Goal: Navigation & Orientation: Find specific page/section

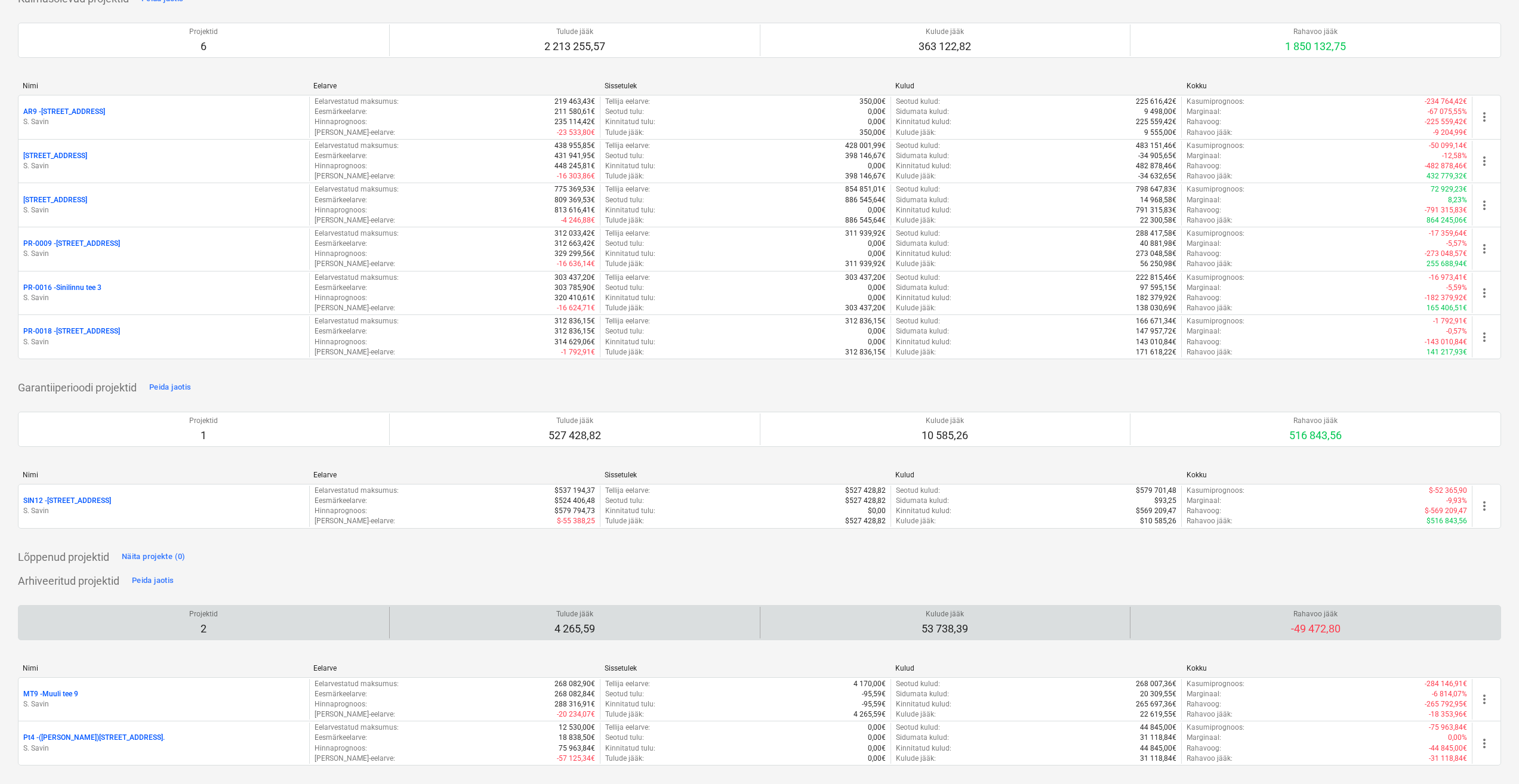
scroll to position [104, 0]
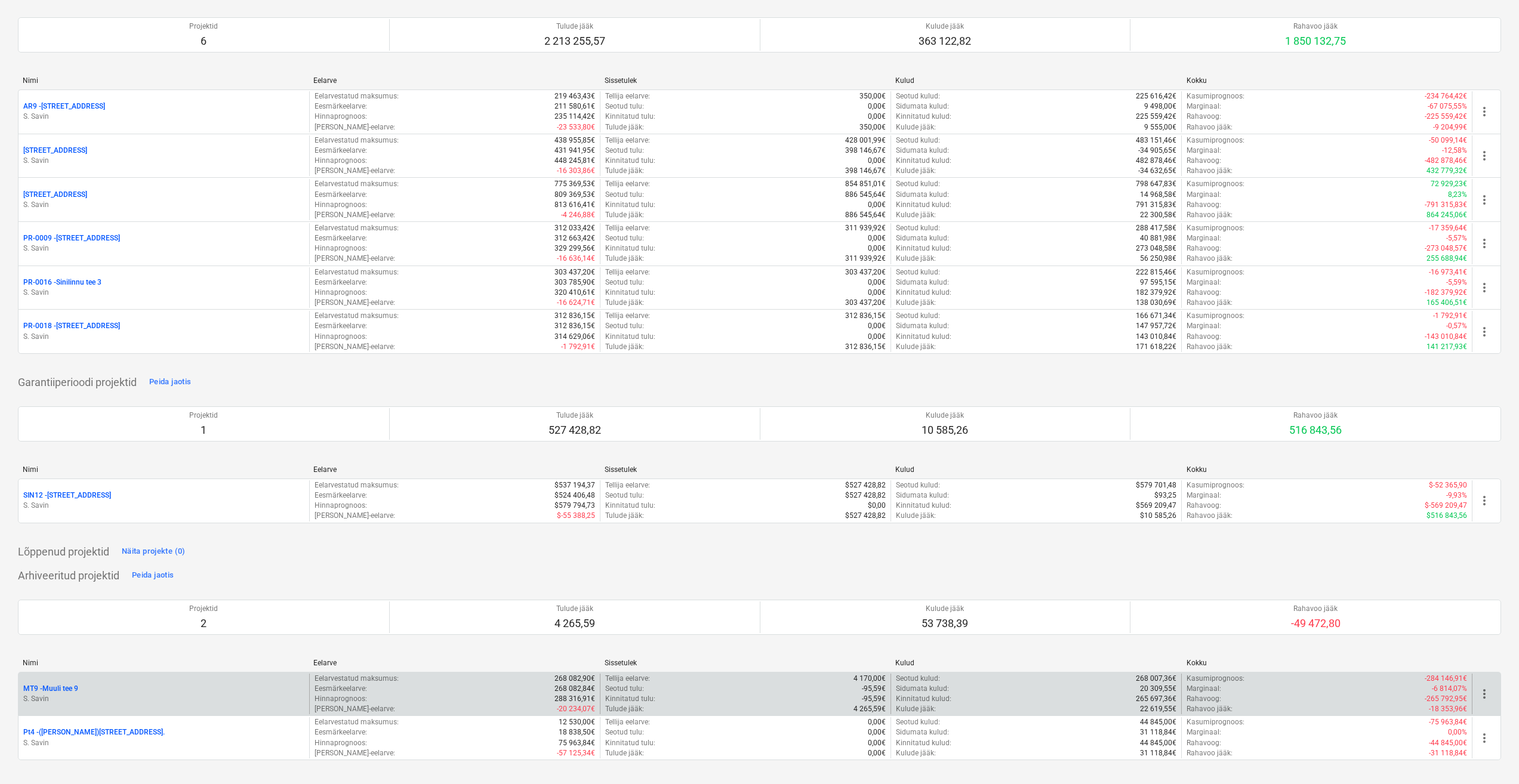
click at [100, 696] on p "S. Savin" at bounding box center [164, 698] width 281 height 10
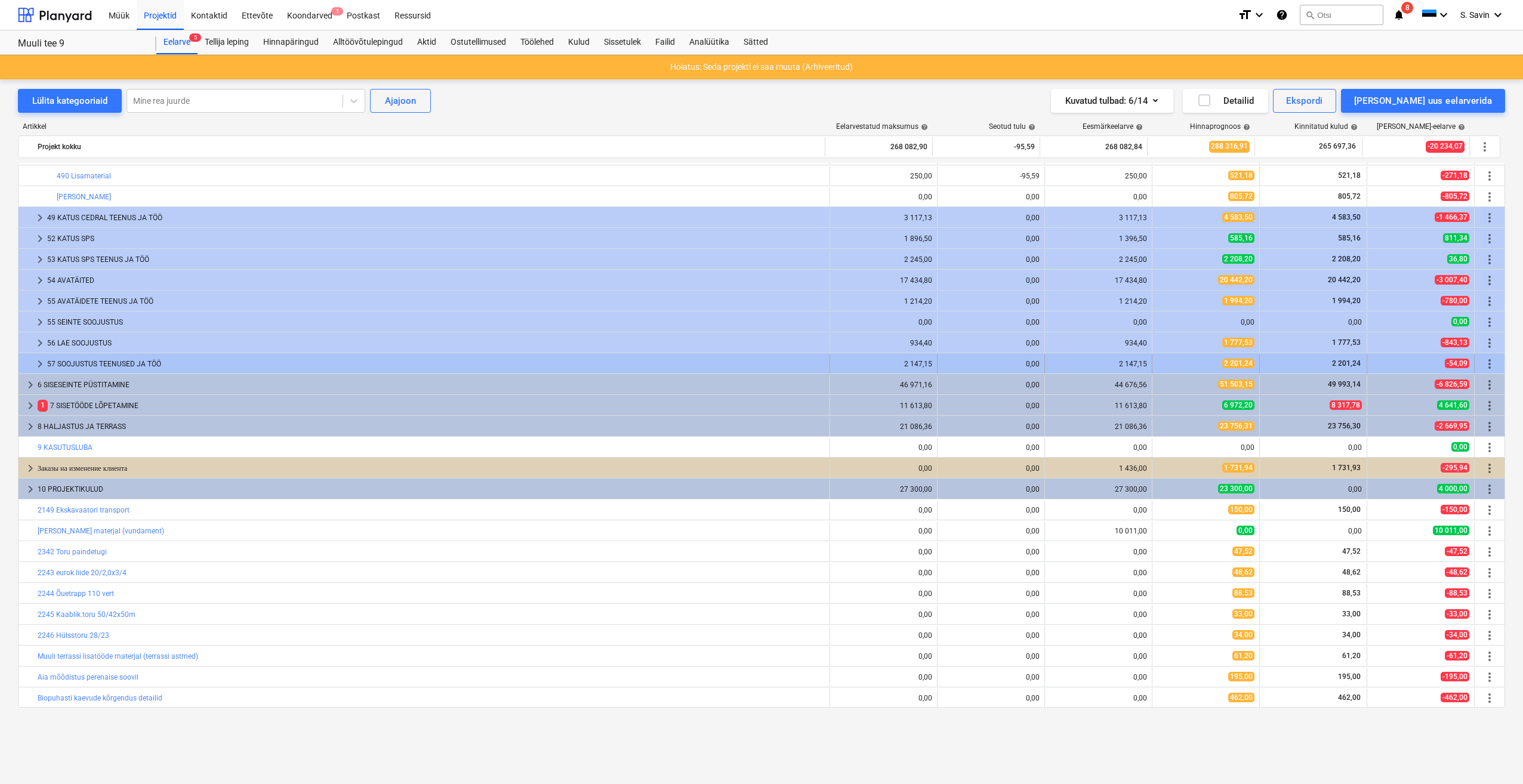
scroll to position [753, 0]
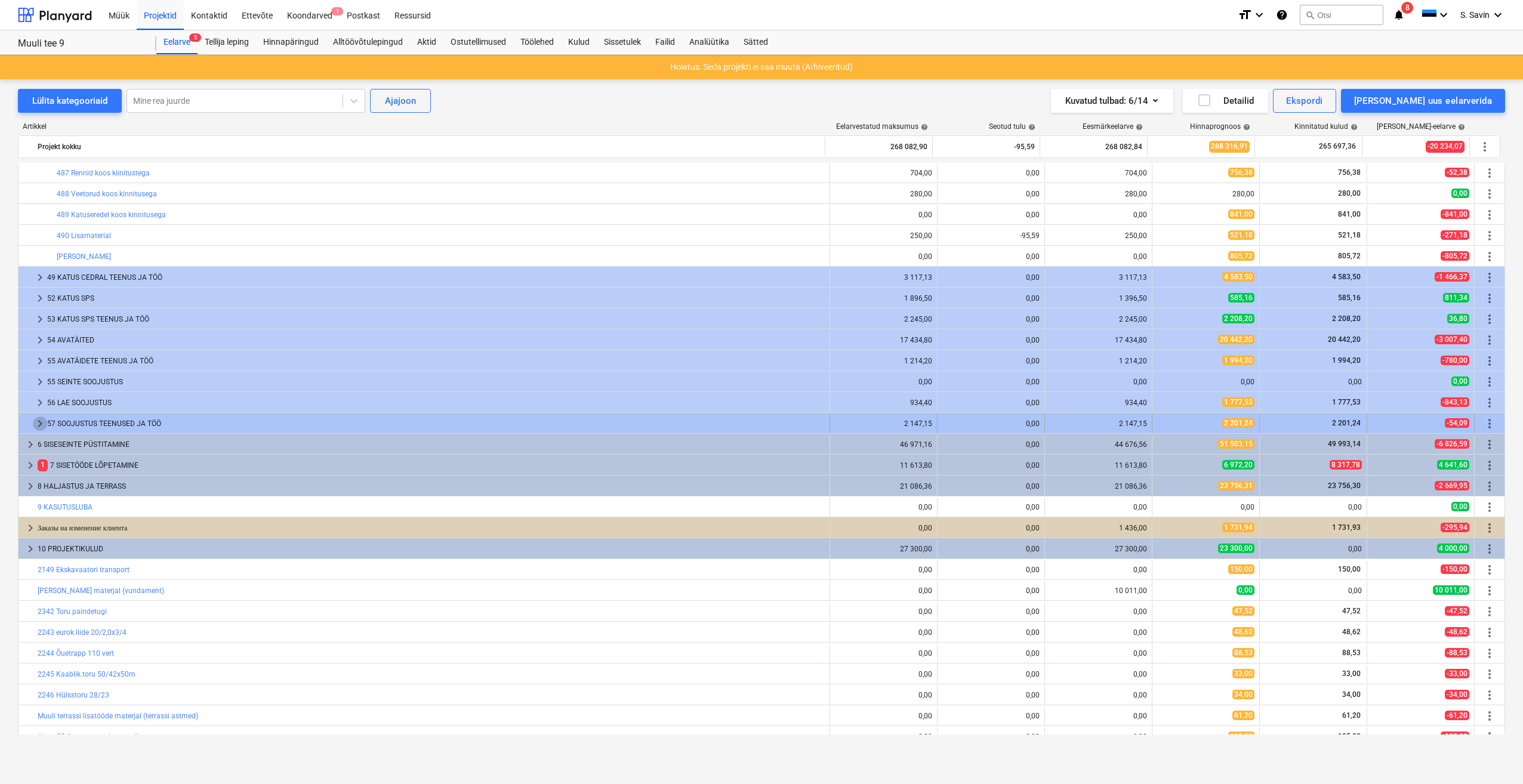
click at [35, 424] on span "keyboard_arrow_right" at bounding box center [39, 423] width 14 height 14
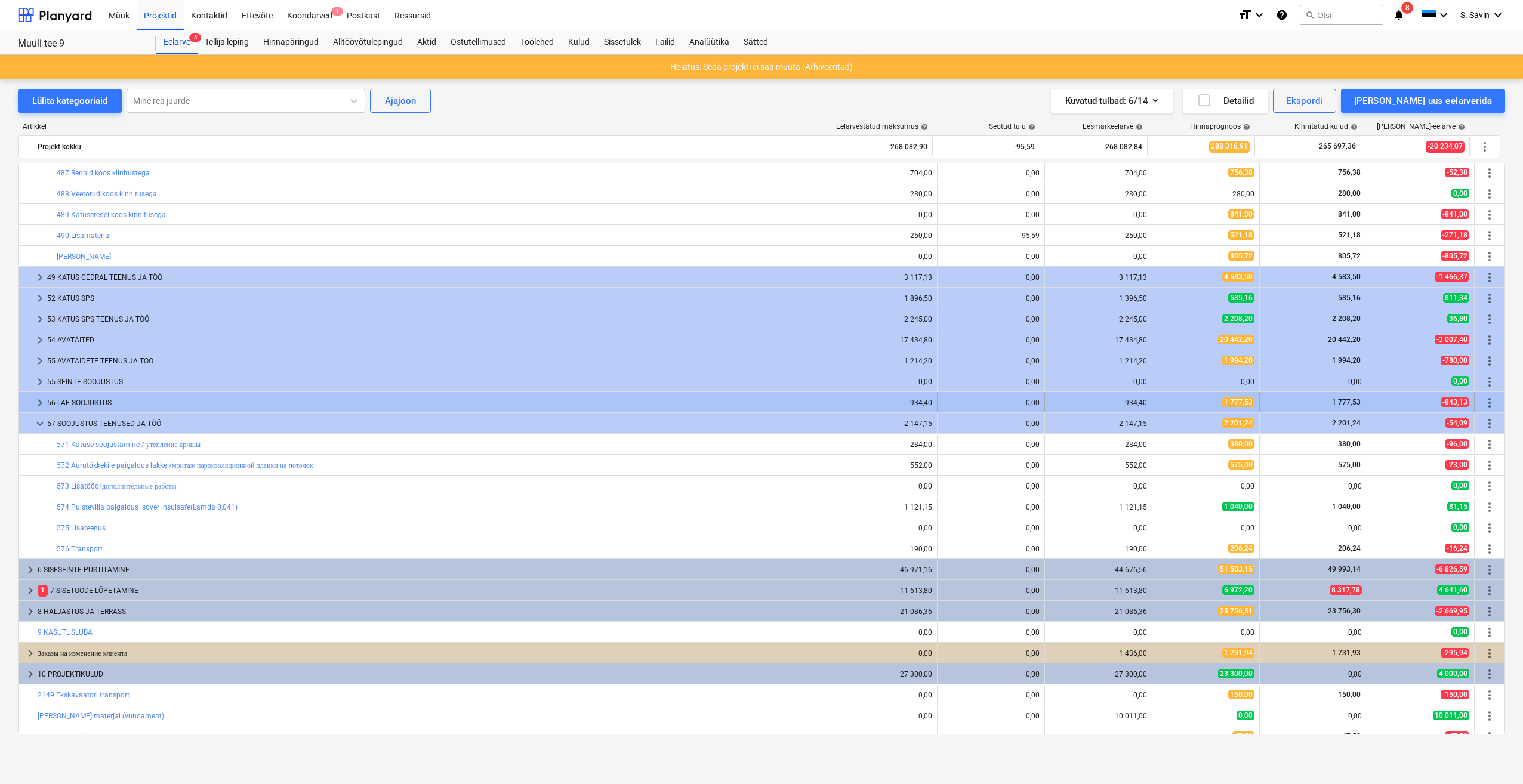
click at [34, 398] on span "keyboard_arrow_right" at bounding box center [39, 403] width 14 height 14
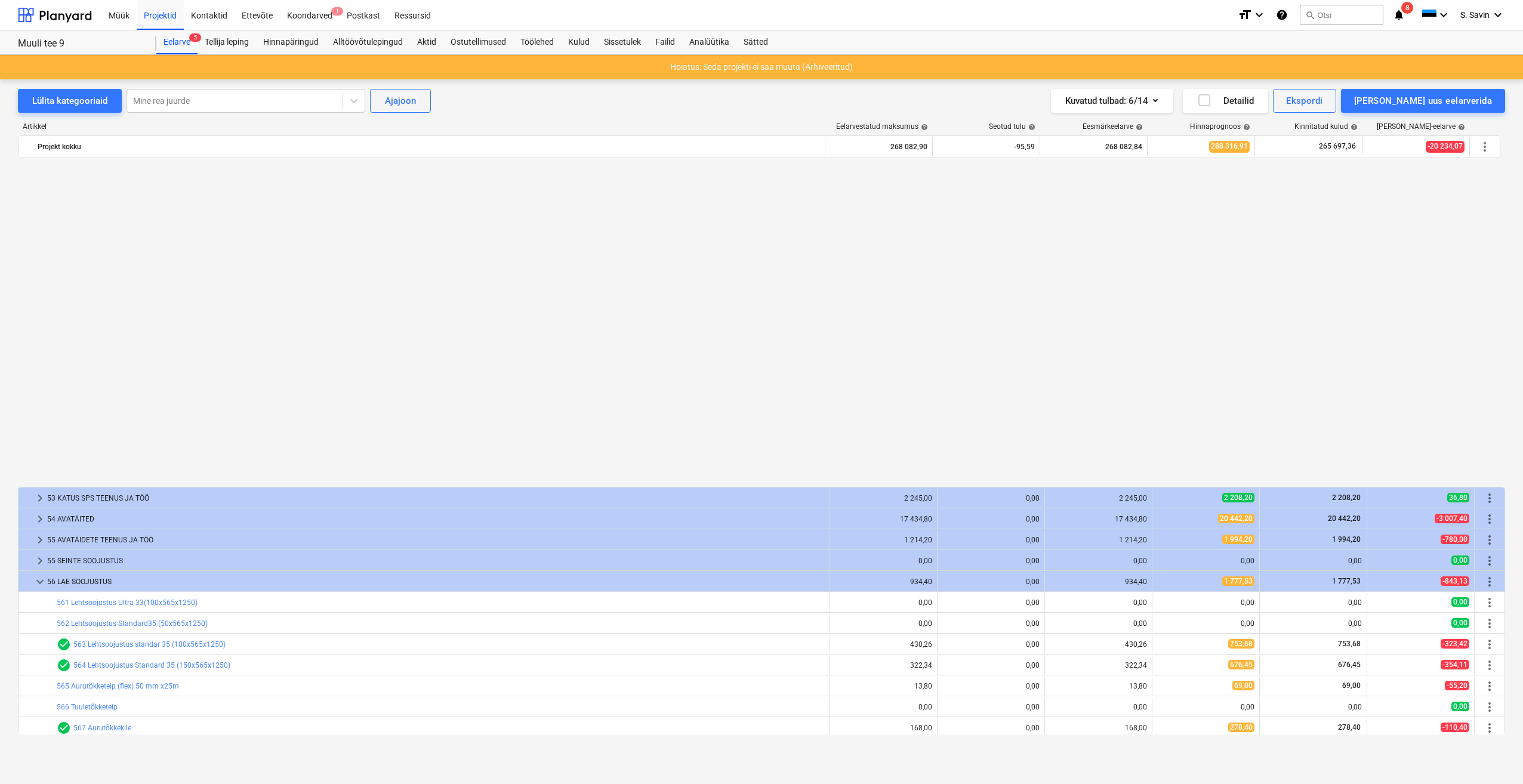
scroll to position [932, 0]
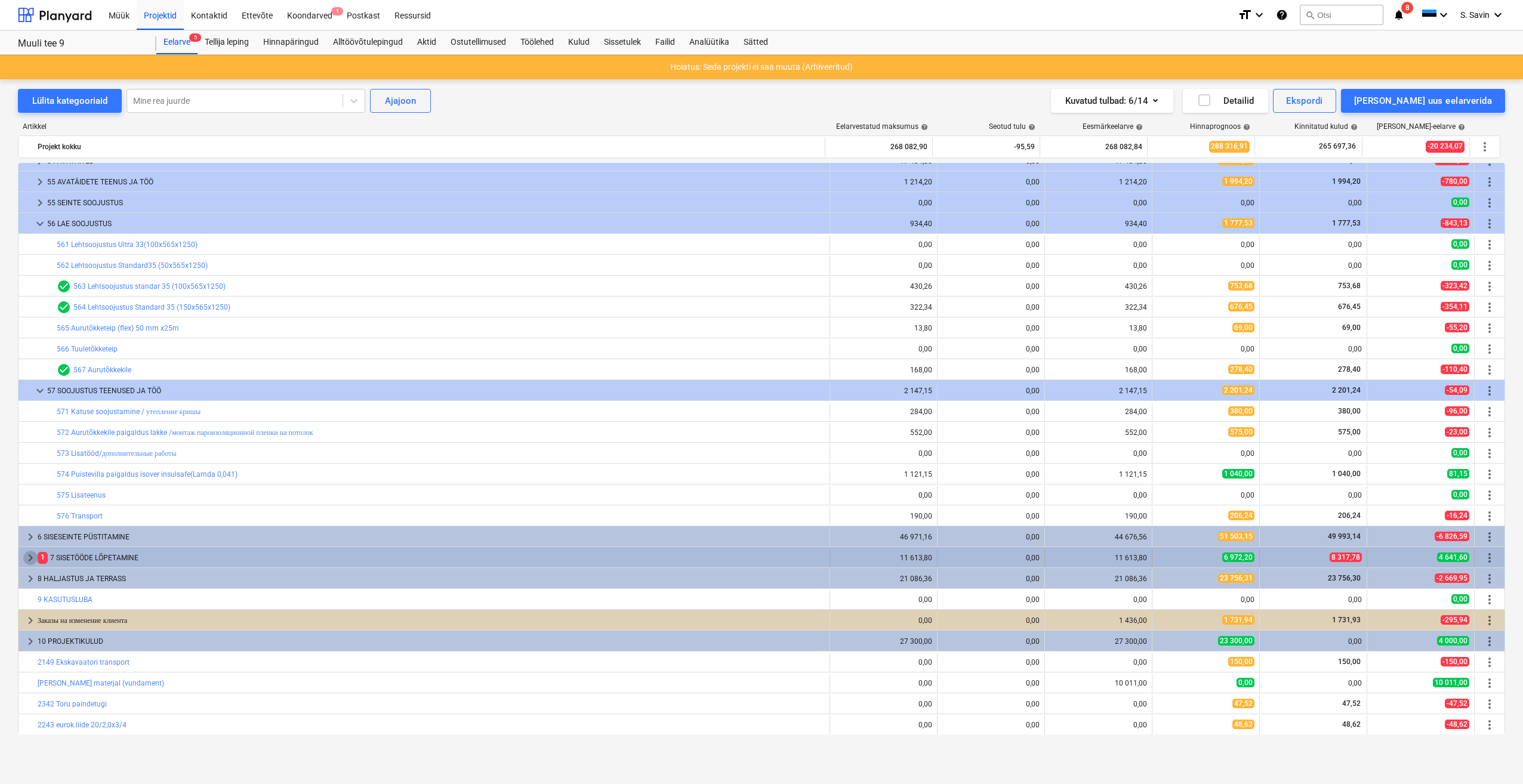
click at [25, 563] on span "keyboard_arrow_right" at bounding box center [30, 557] width 14 height 14
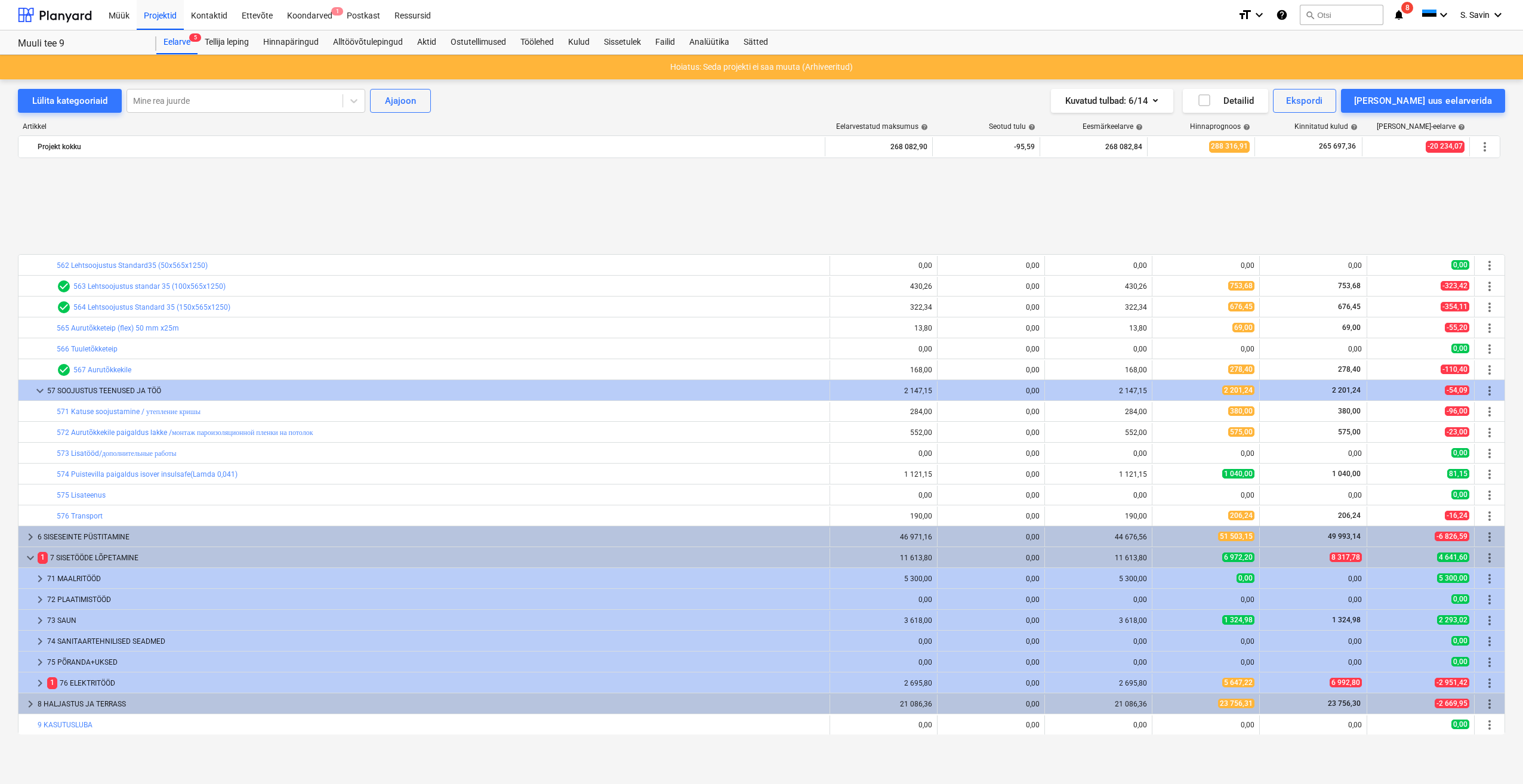
scroll to position [1170, 0]
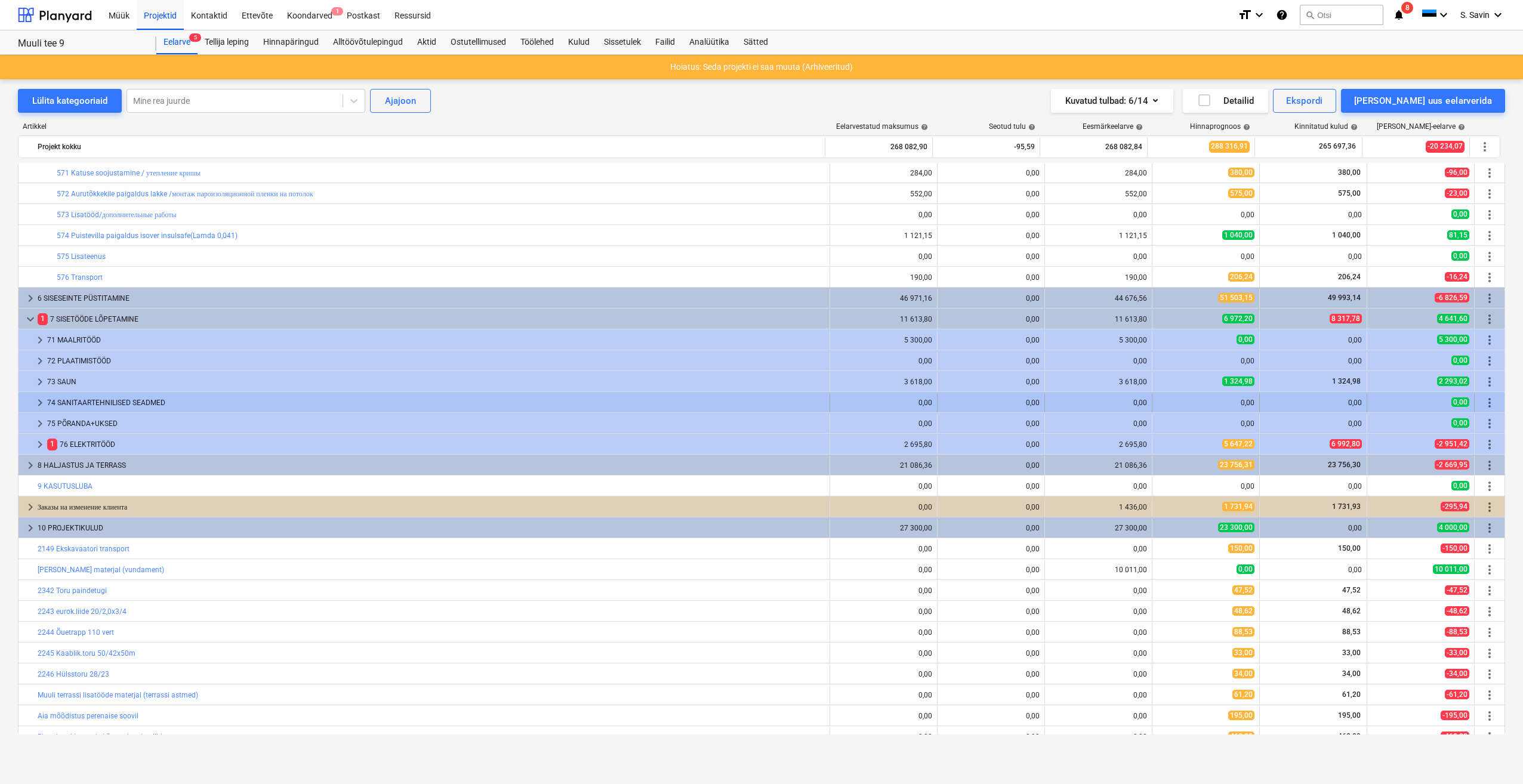
click at [43, 409] on span "keyboard_arrow_right" at bounding box center [39, 403] width 14 height 14
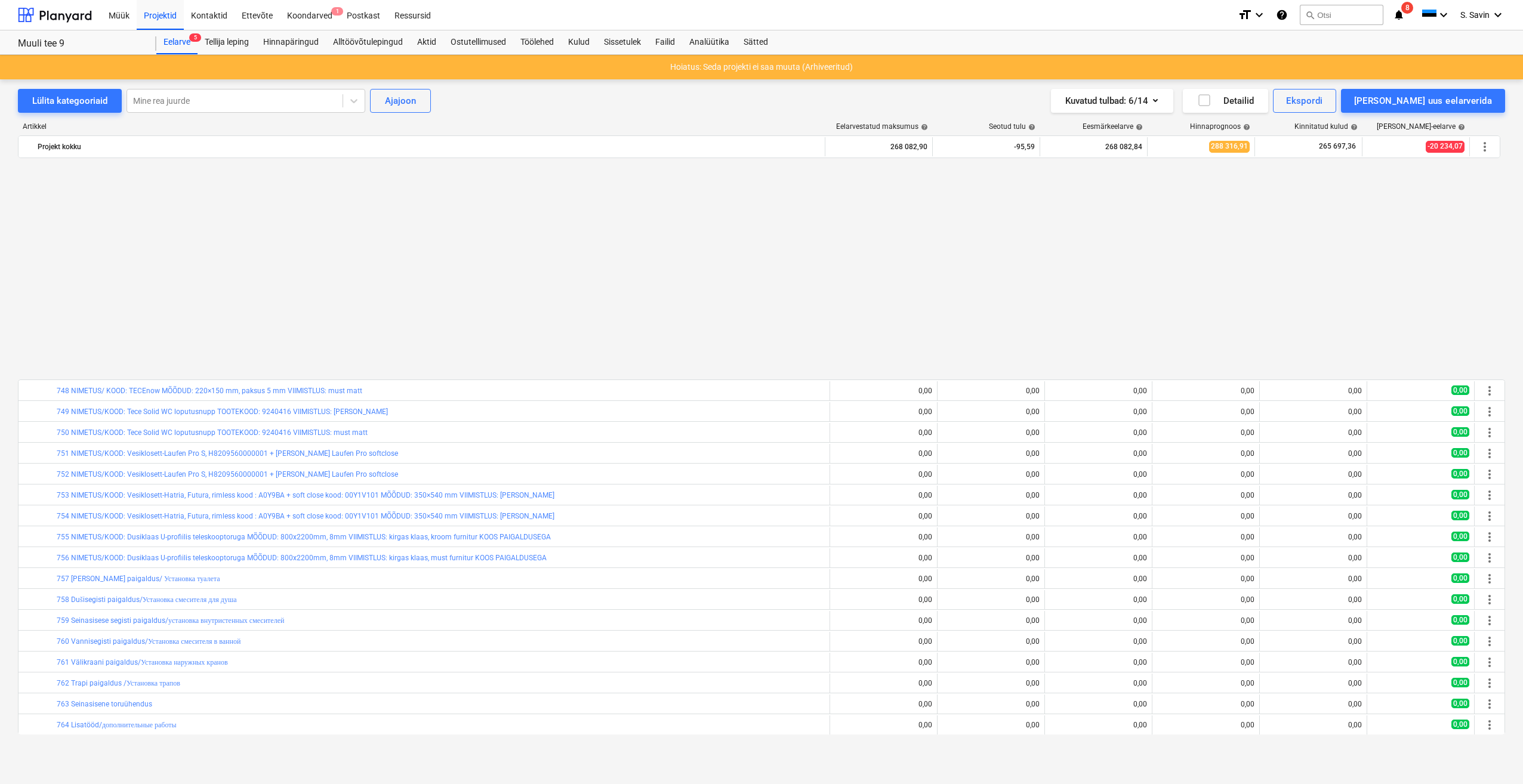
scroll to position [1588, 0]
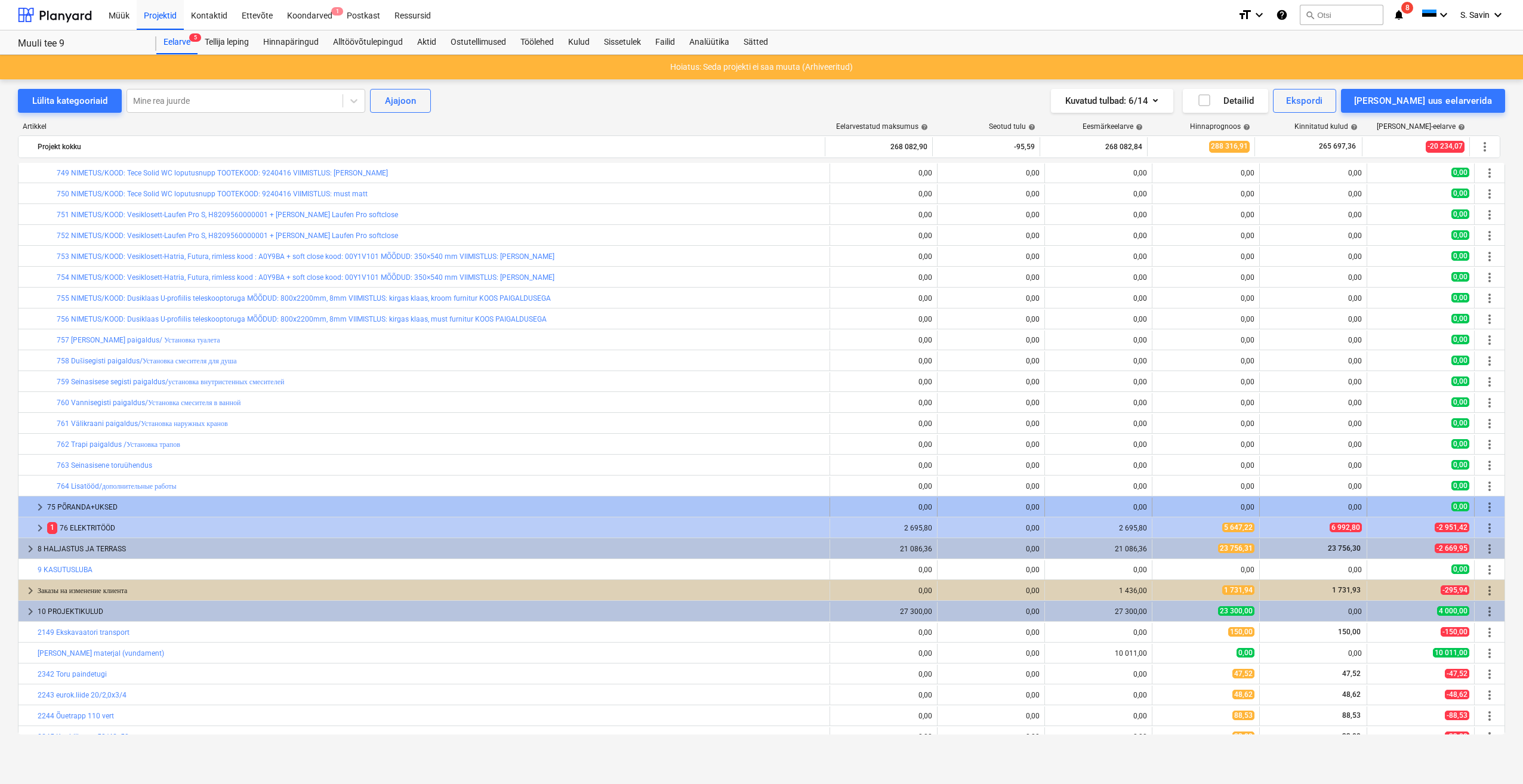
click at [41, 507] on span "keyboard_arrow_right" at bounding box center [39, 506] width 14 height 14
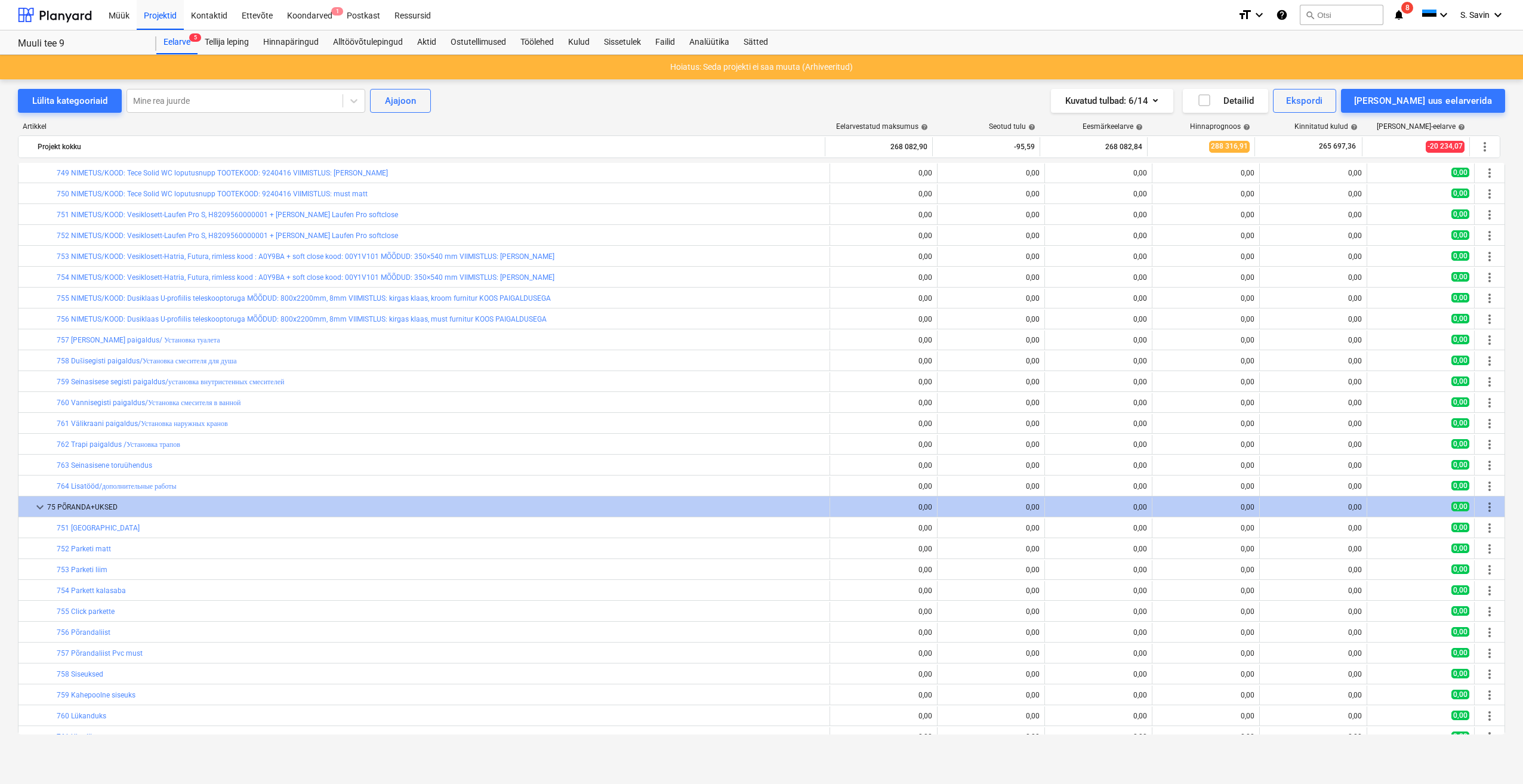
click at [41, 507] on span "keyboard_arrow_down" at bounding box center [39, 506] width 14 height 14
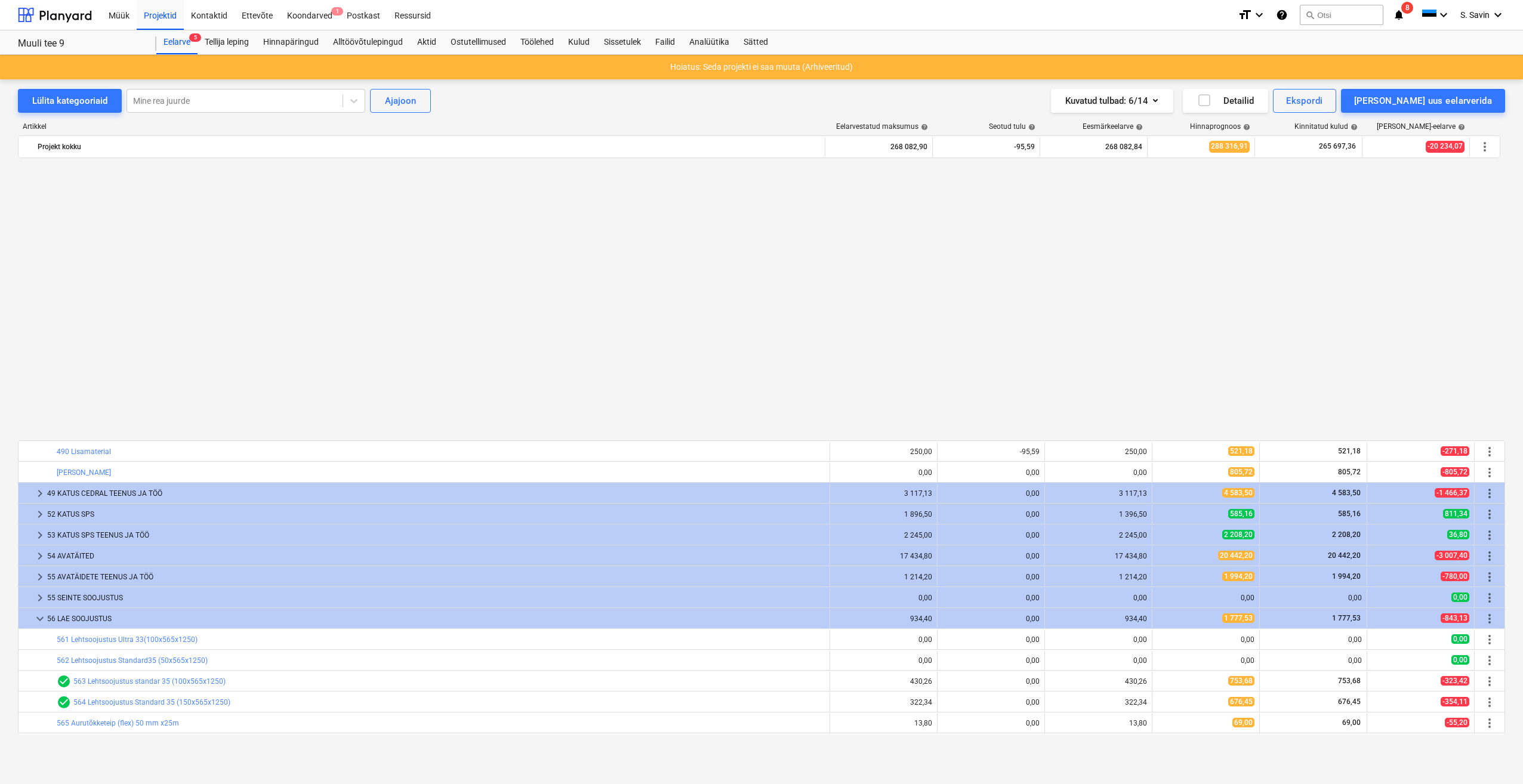
scroll to position [835, 0]
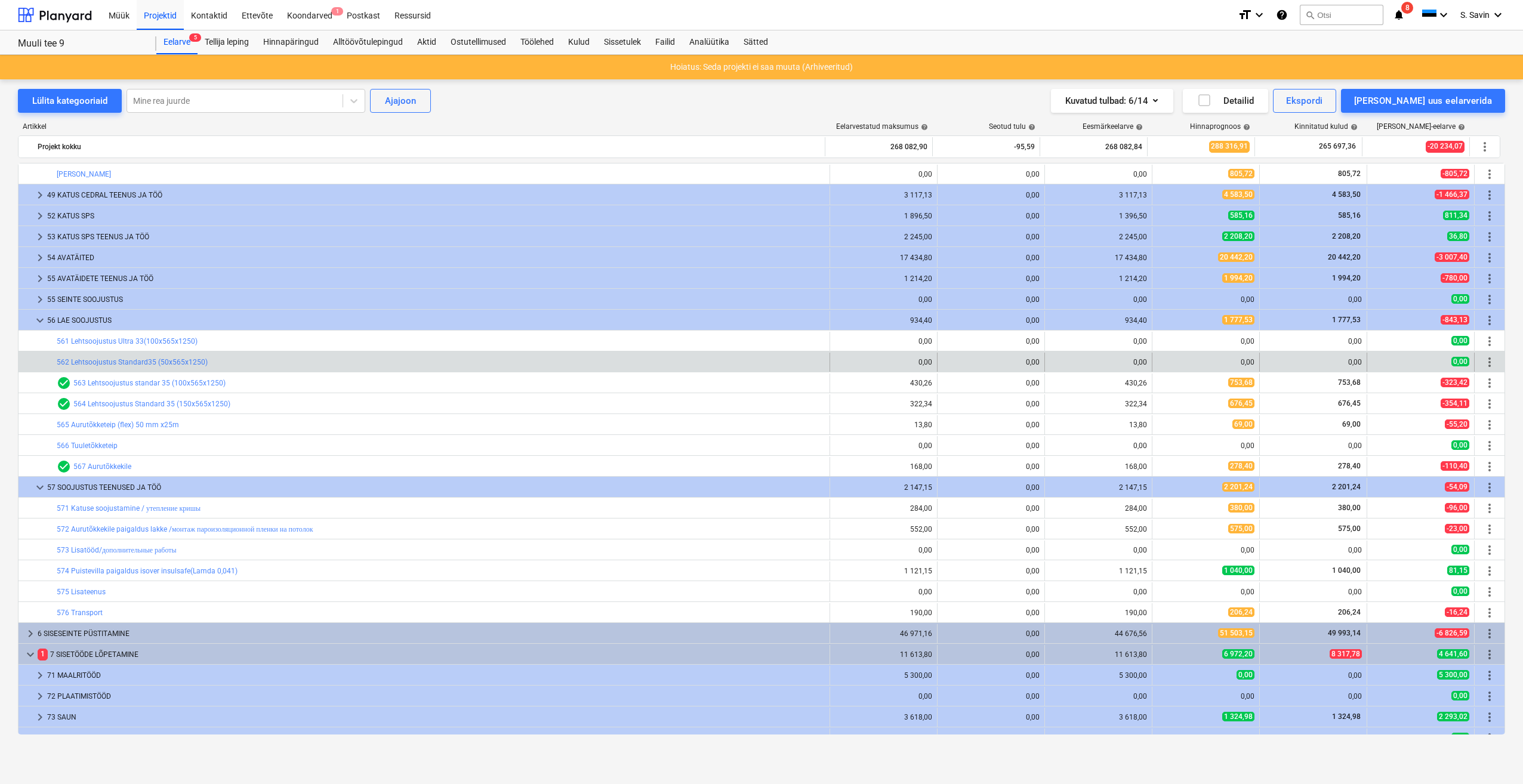
drag, startPoint x: 85, startPoint y: 498, endPoint x: 27, endPoint y: 356, distance: 153.4
click at [27, 356] on div at bounding box center [33, 362] width 19 height 19
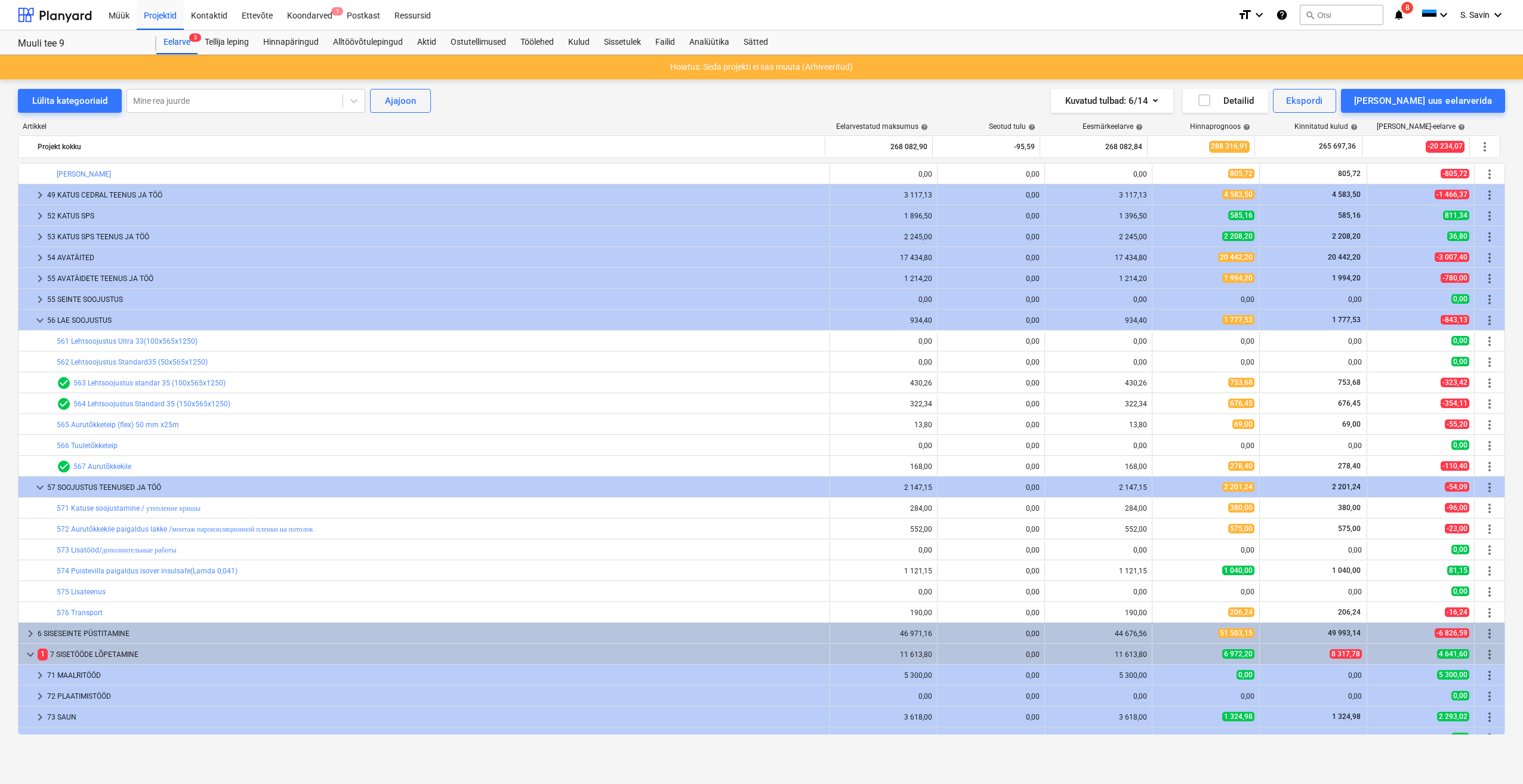
scroll to position [895, 0]
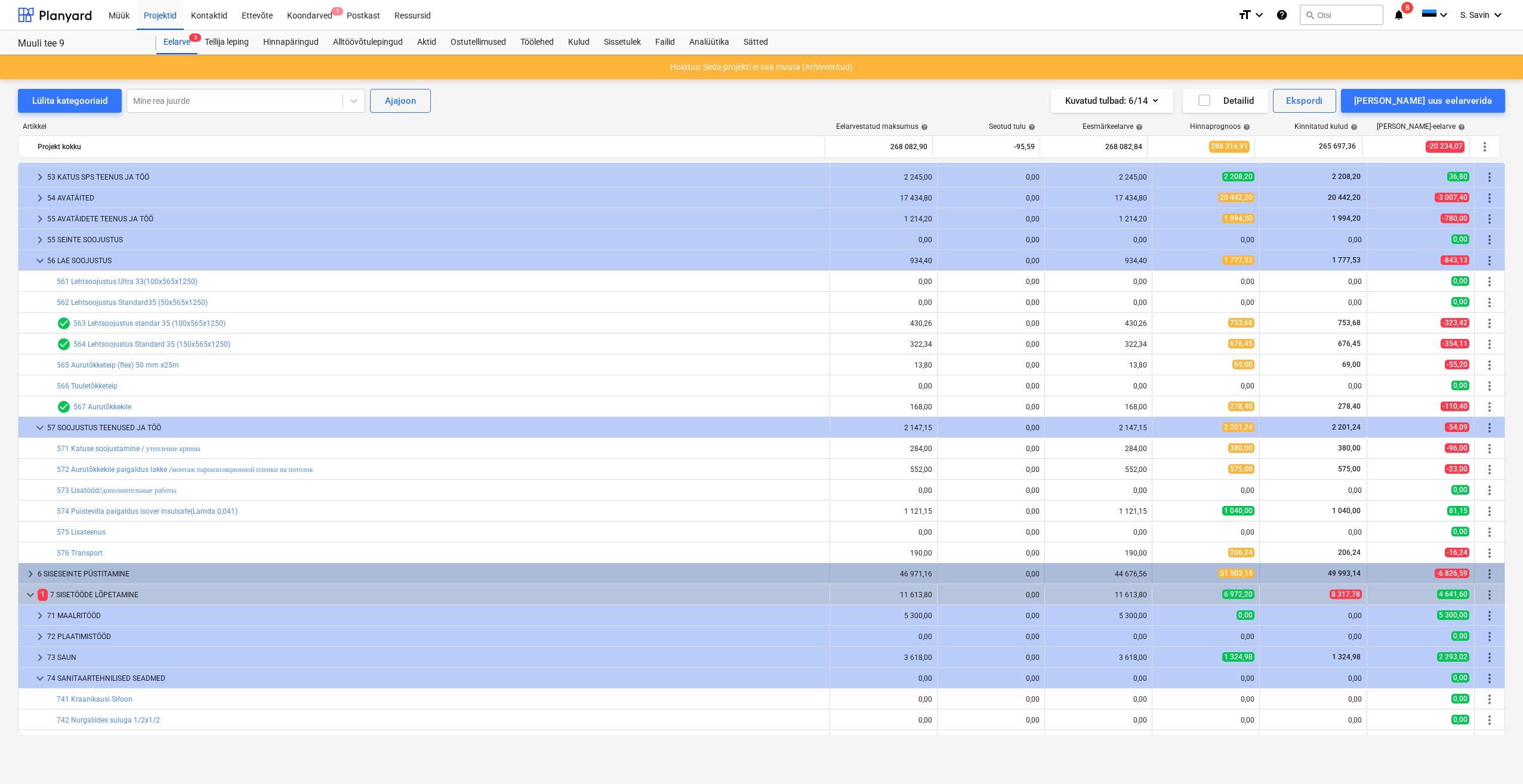
click at [32, 576] on span "keyboard_arrow_right" at bounding box center [30, 574] width 14 height 14
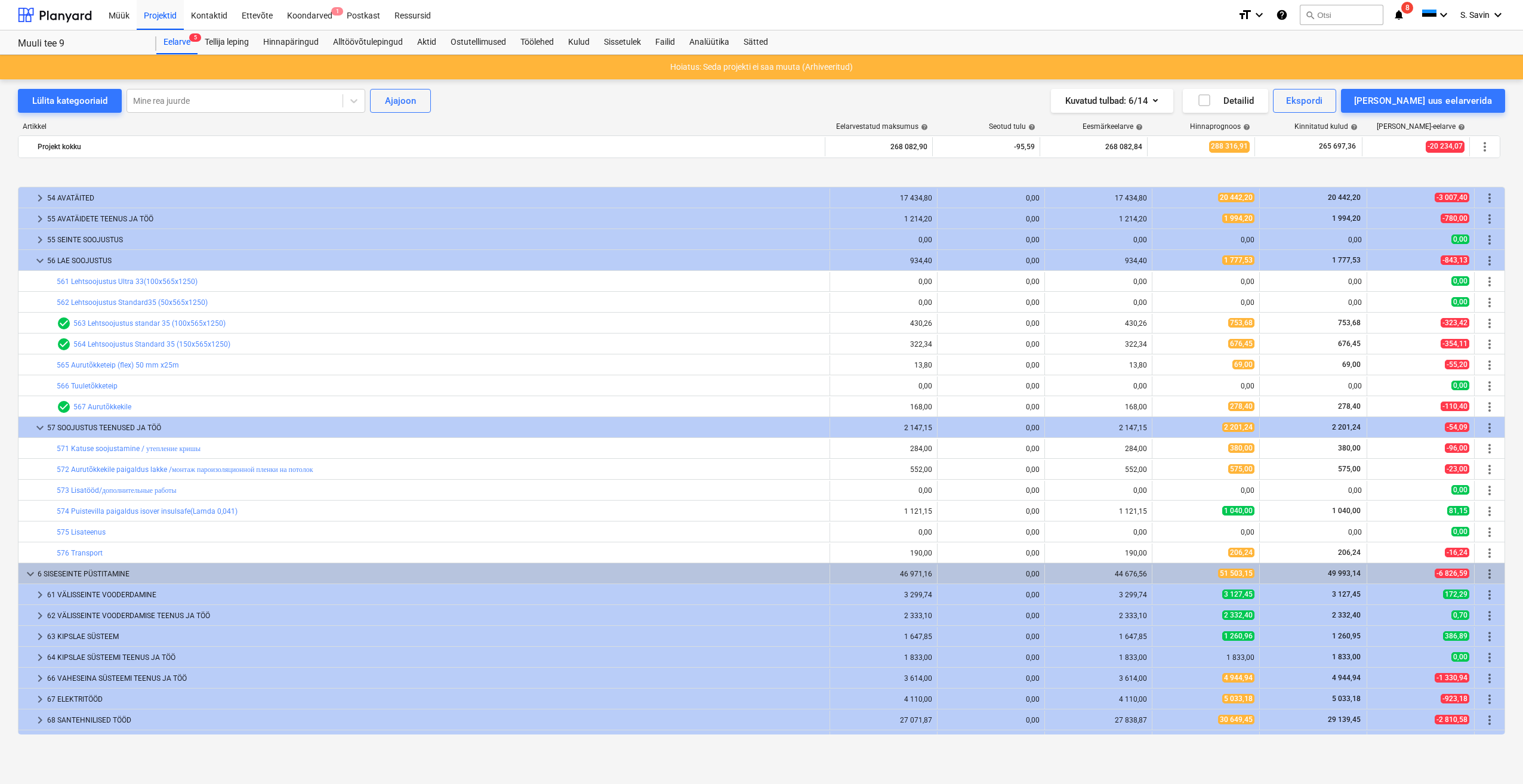
scroll to position [954, 0]
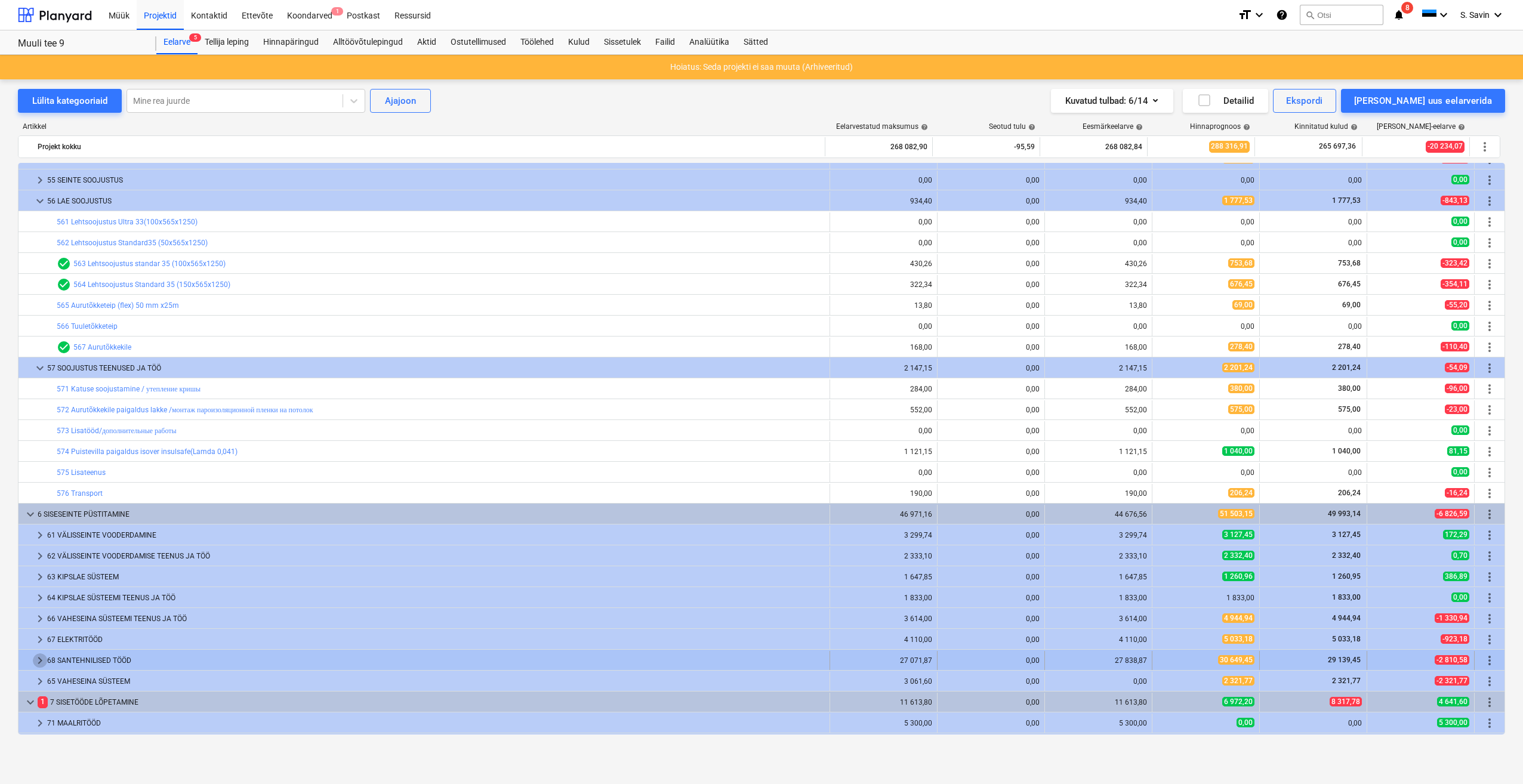
click at [44, 660] on span "keyboard_arrow_right" at bounding box center [39, 660] width 14 height 14
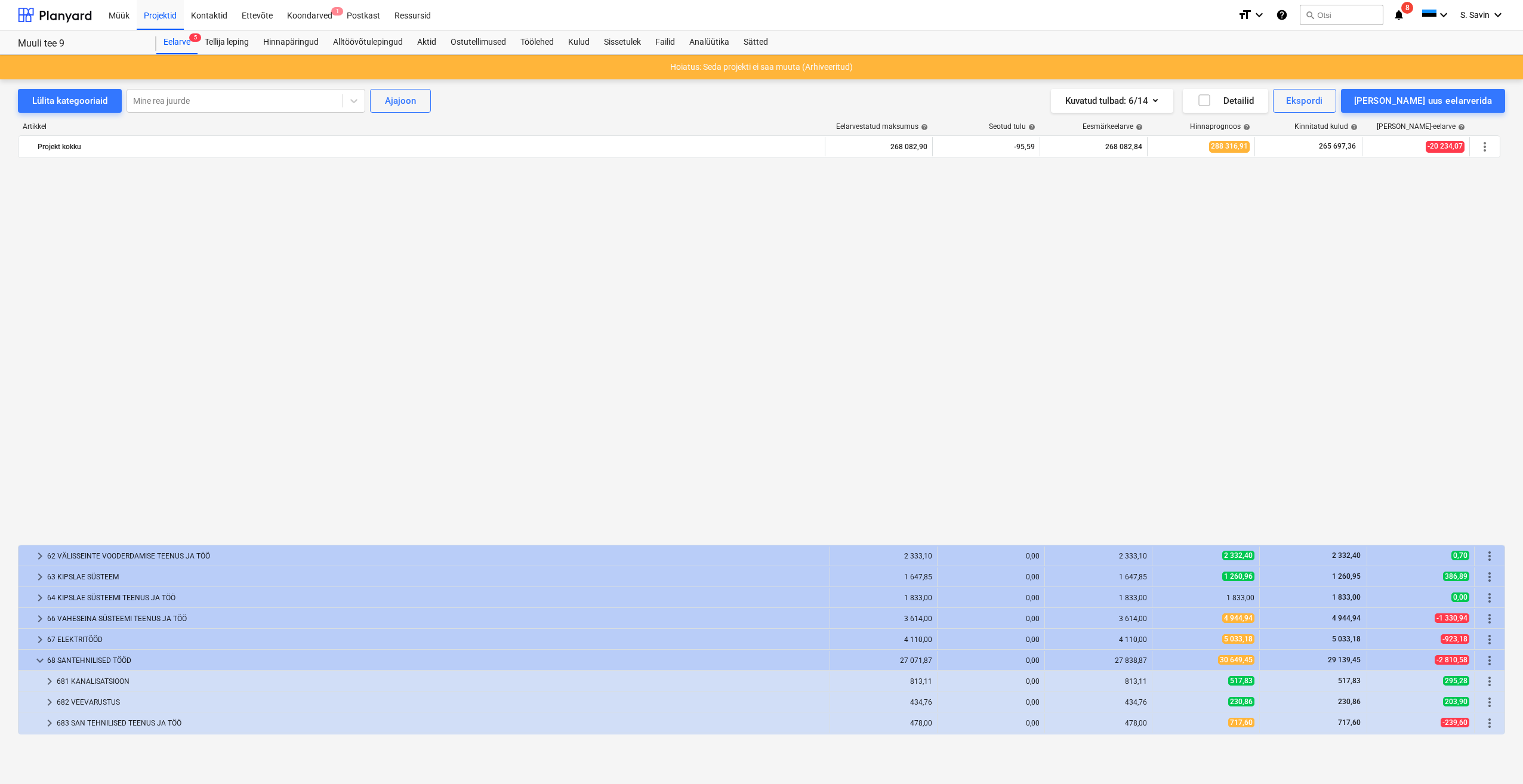
scroll to position [1372, 0]
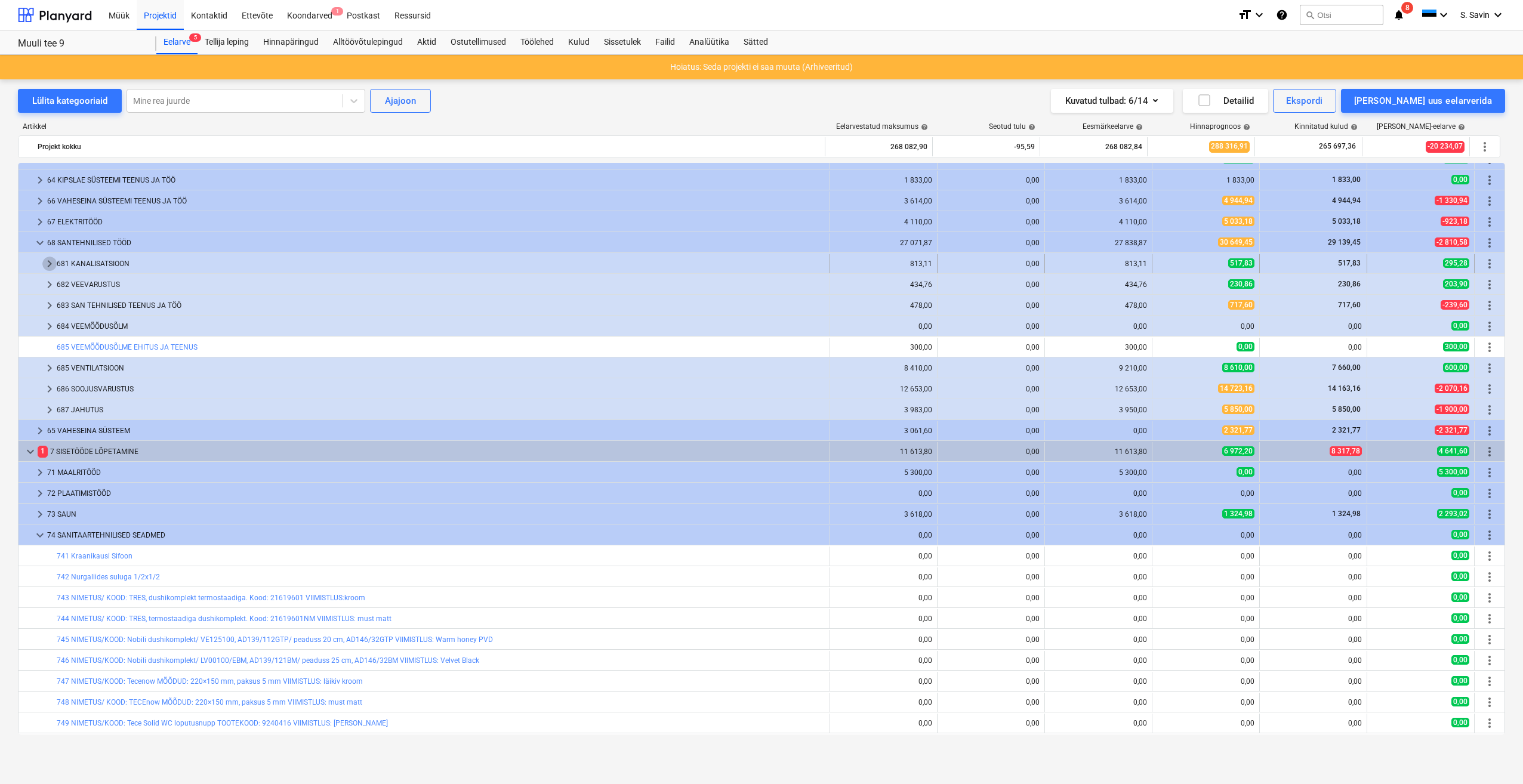
click at [52, 267] on span "keyboard_arrow_right" at bounding box center [49, 263] width 14 height 14
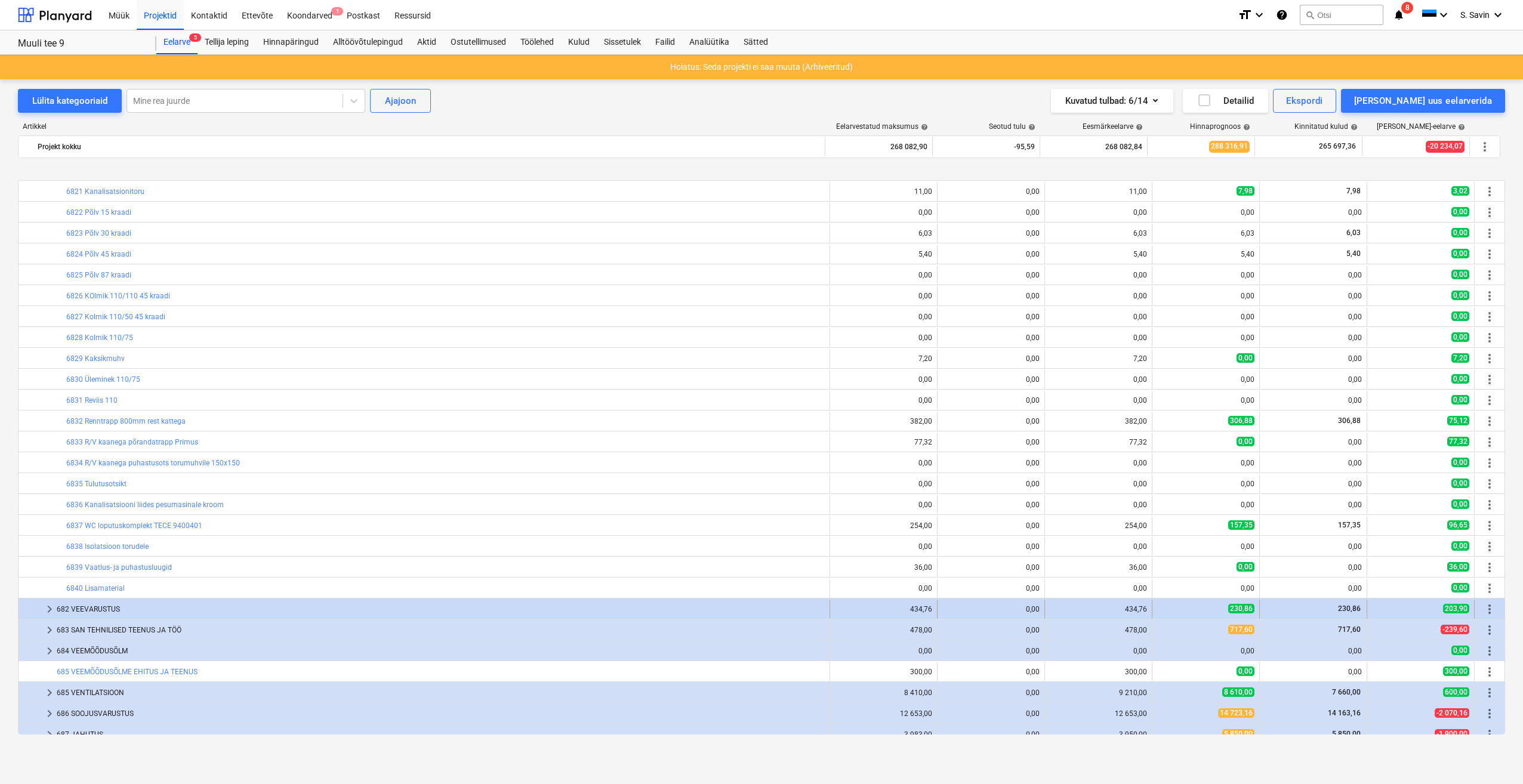
scroll to position [1730, 0]
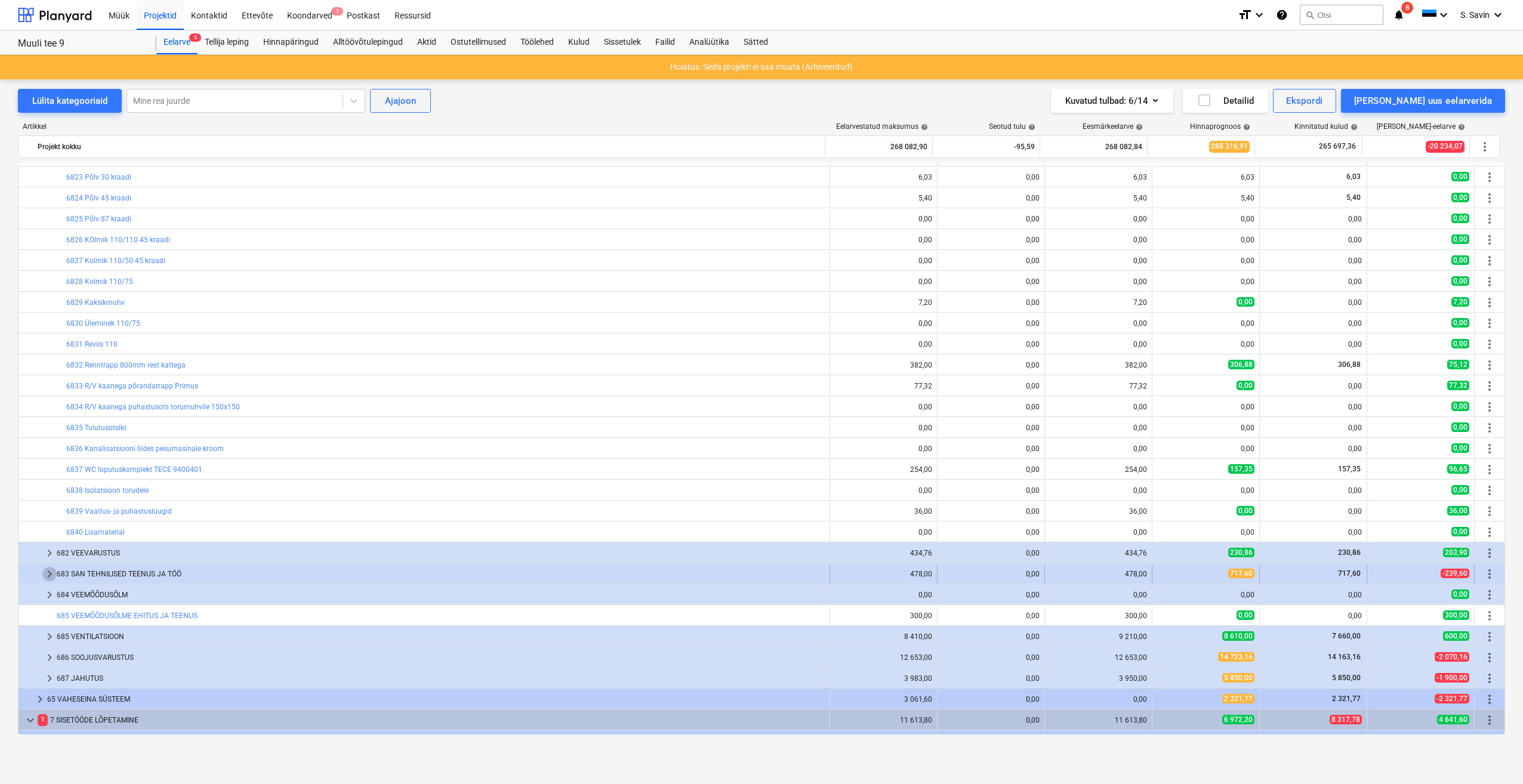
click at [48, 580] on span "keyboard_arrow_right" at bounding box center [49, 574] width 14 height 14
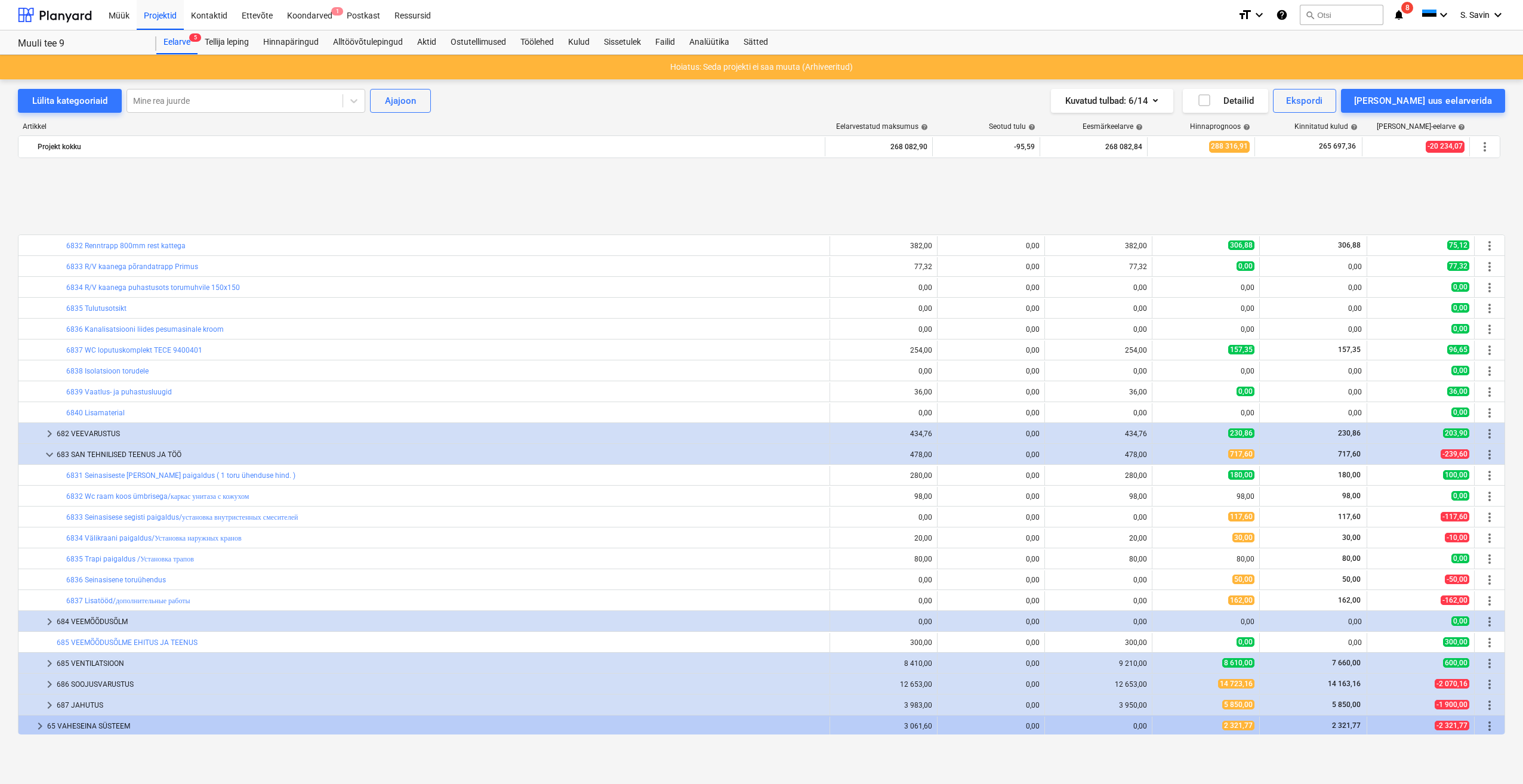
scroll to position [1968, 0]
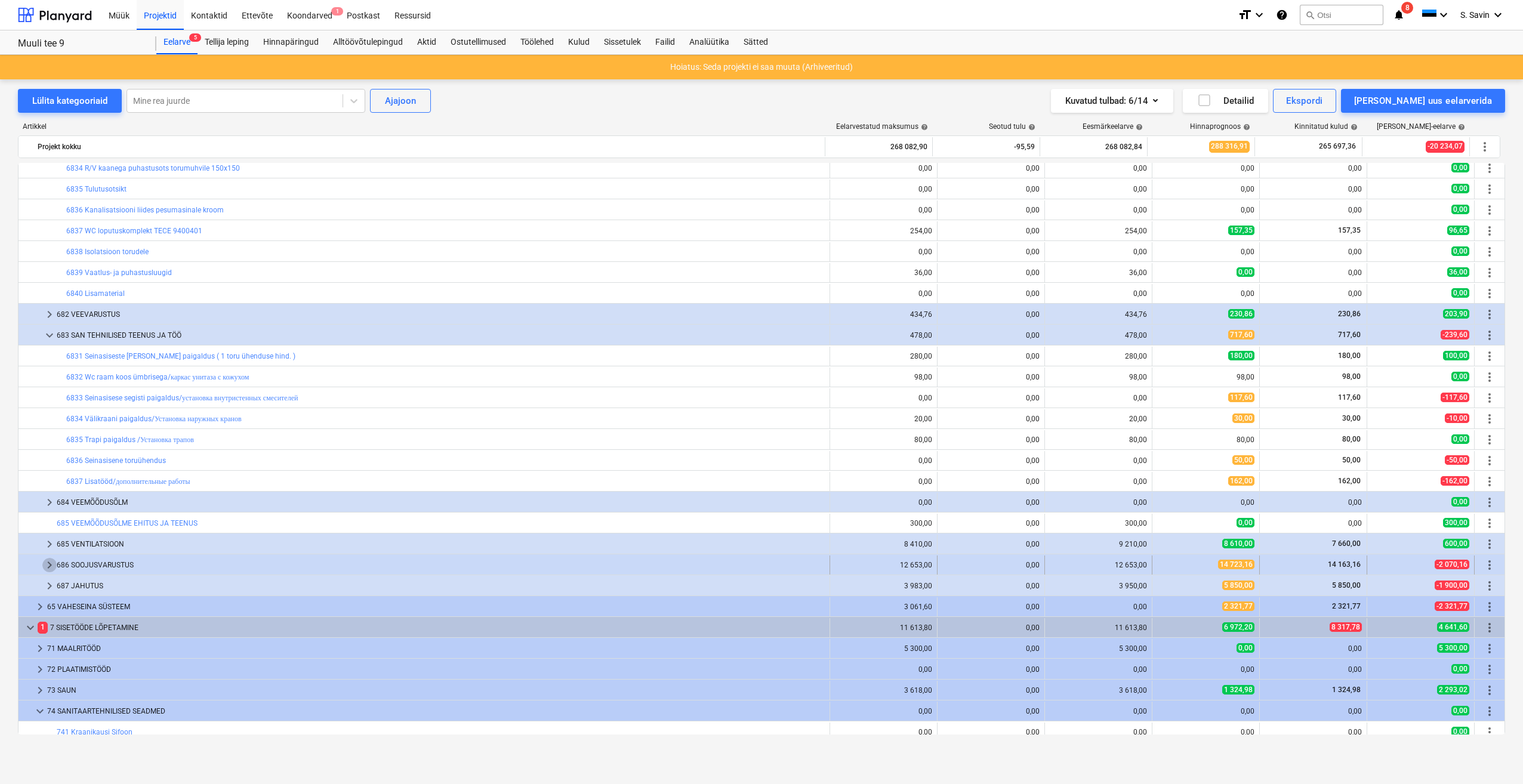
click at [50, 569] on span "keyboard_arrow_right" at bounding box center [49, 565] width 14 height 14
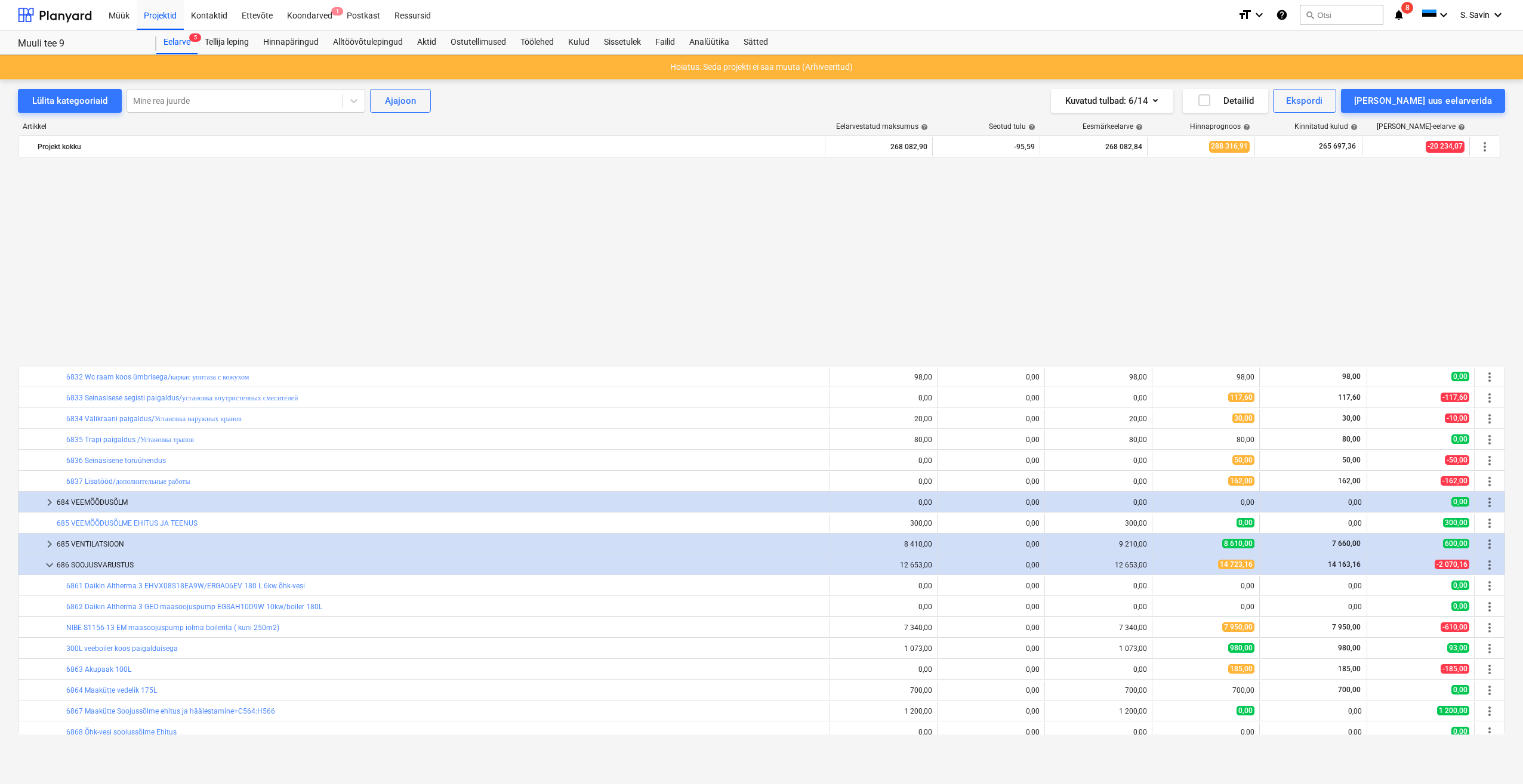
scroll to position [2207, 0]
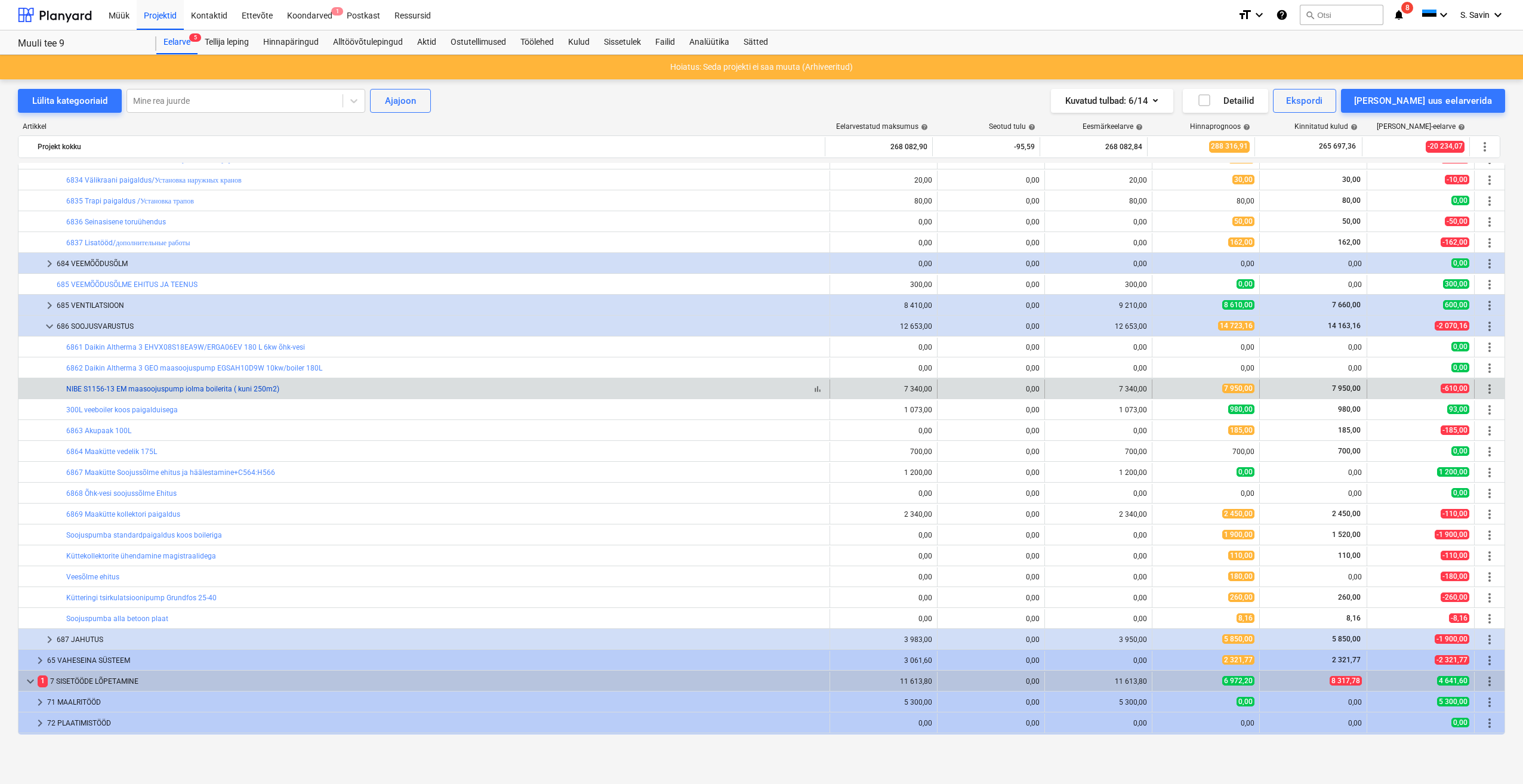
drag, startPoint x: 150, startPoint y: 457, endPoint x: 155, endPoint y: 392, distance: 65.2
click at [155, 392] on link "NIBE S1156-13 EM maasoojuspump iolma boilerita ( kuni 250m2)" at bounding box center [173, 389] width 213 height 8
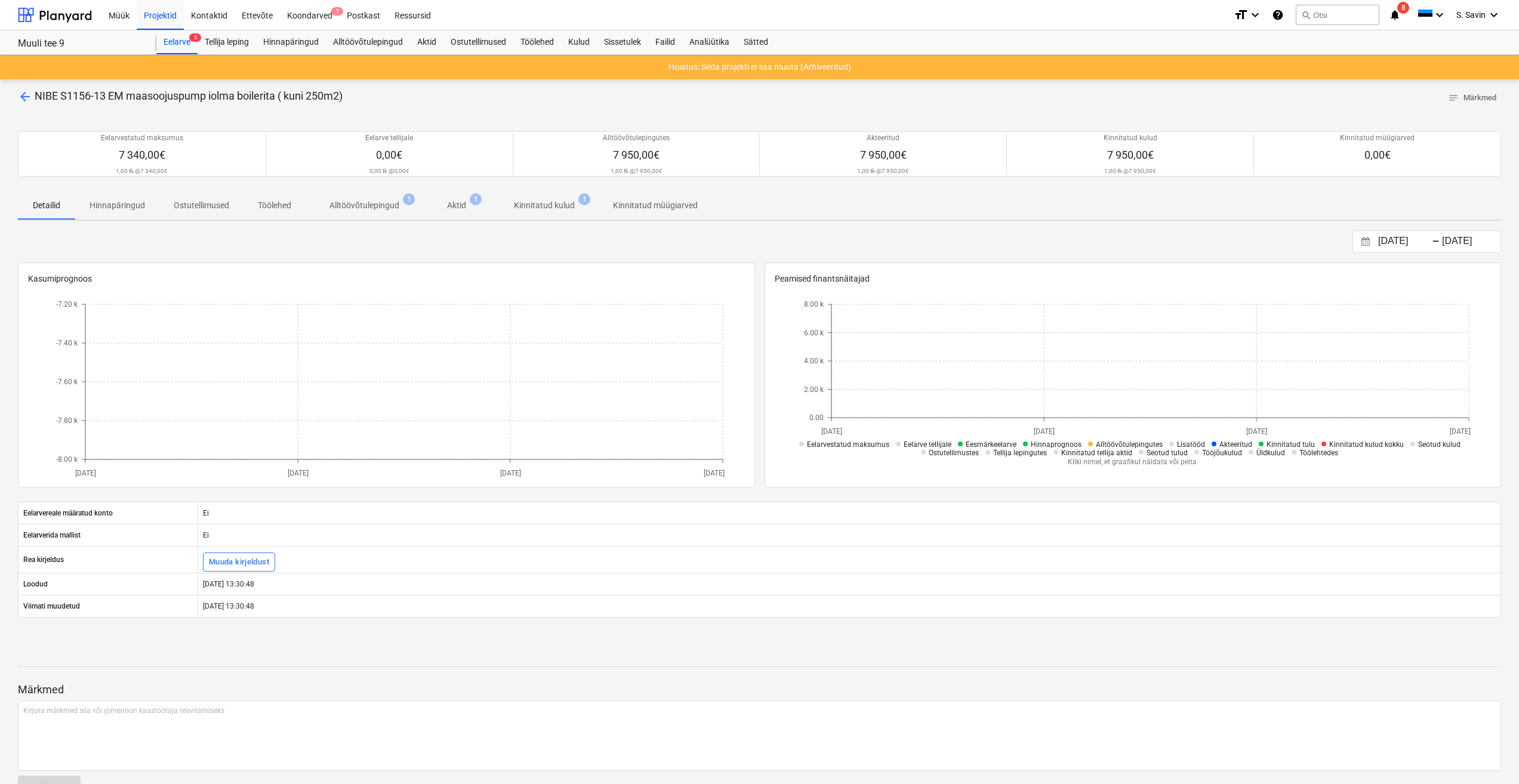
click at [27, 94] on span "arrow_back" at bounding box center [24, 96] width 14 height 14
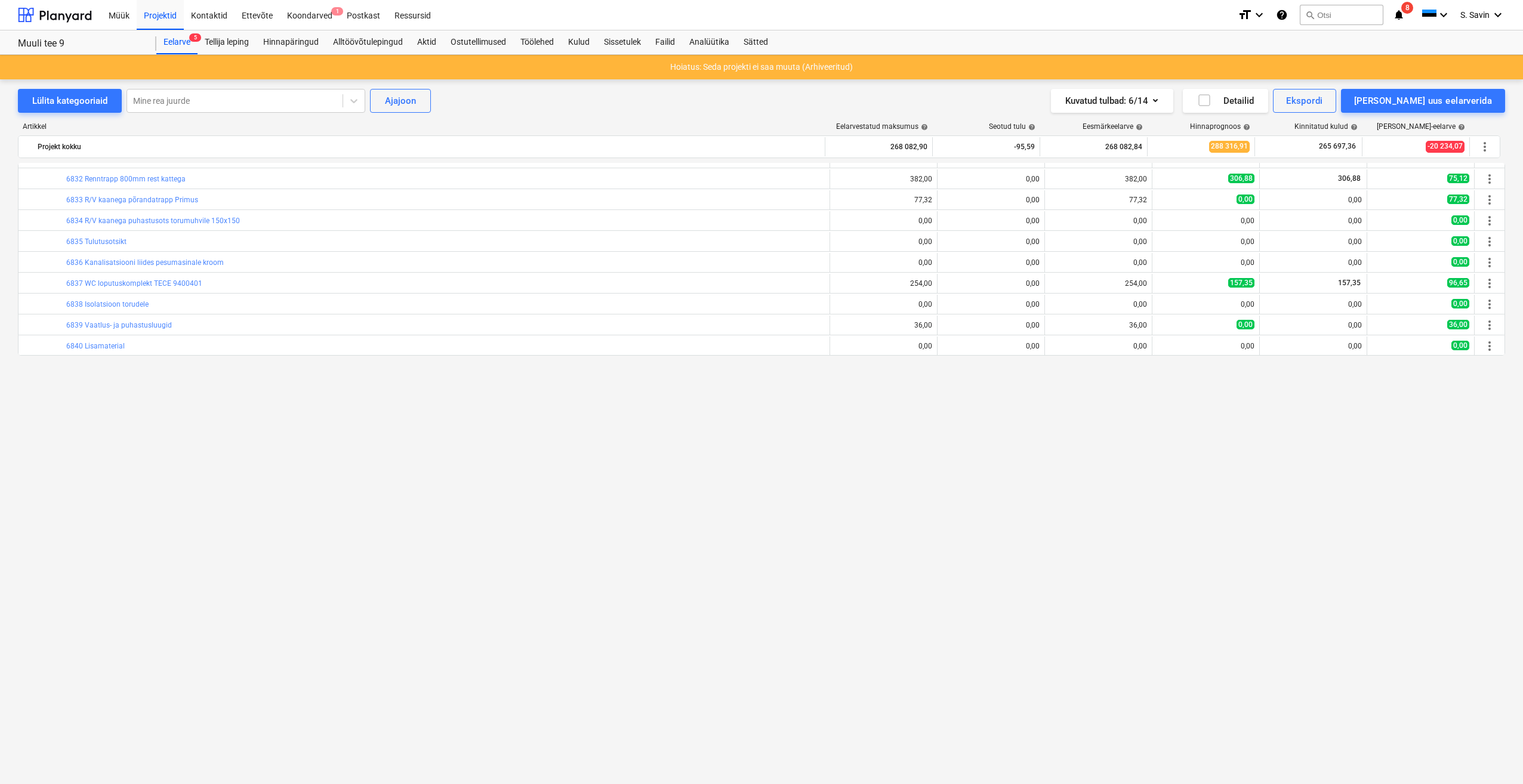
scroll to position [1499, 0]
